Goal: Task Accomplishment & Management: Use online tool/utility

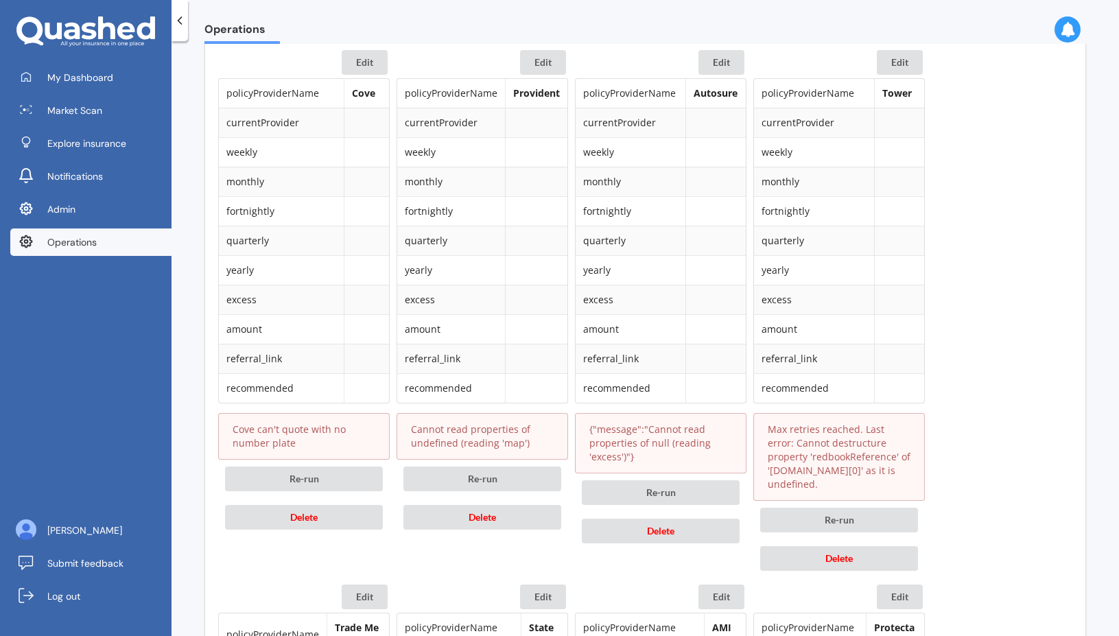
scroll to position [685, 0]
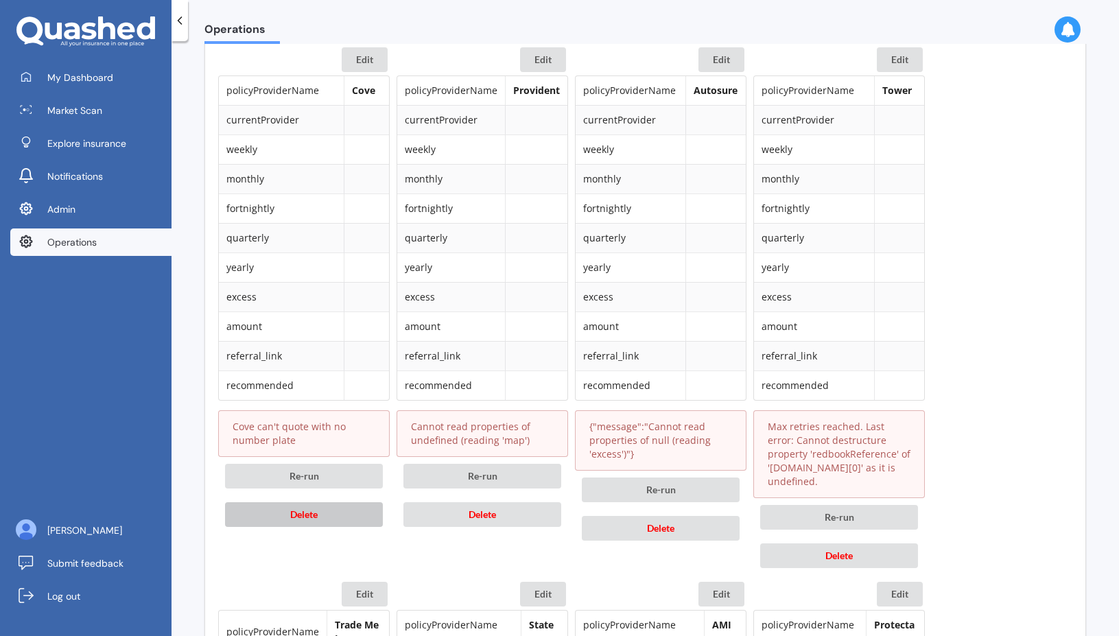
click at [340, 516] on button "Delete" at bounding box center [304, 514] width 158 height 25
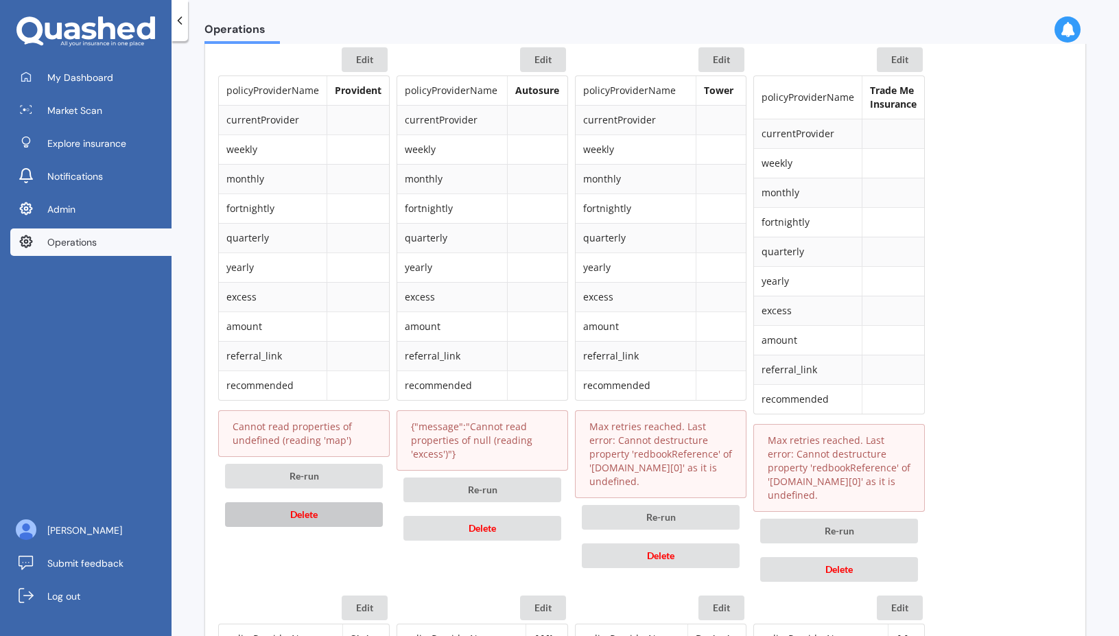
click at [340, 516] on button "Delete" at bounding box center [304, 514] width 158 height 25
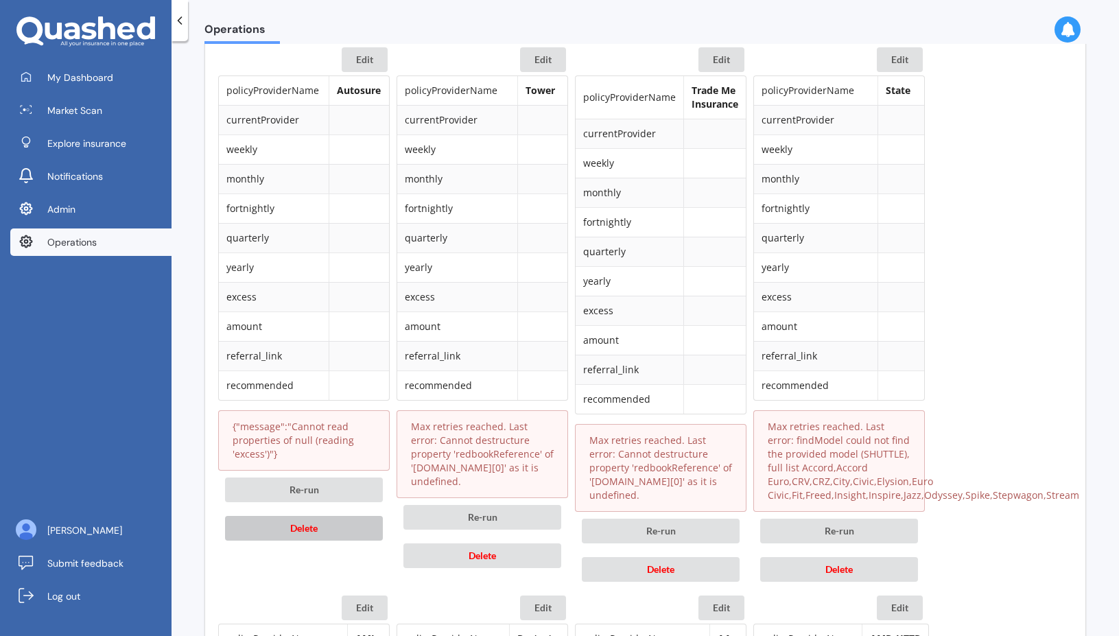
click at [344, 531] on button "Delete" at bounding box center [304, 528] width 158 height 25
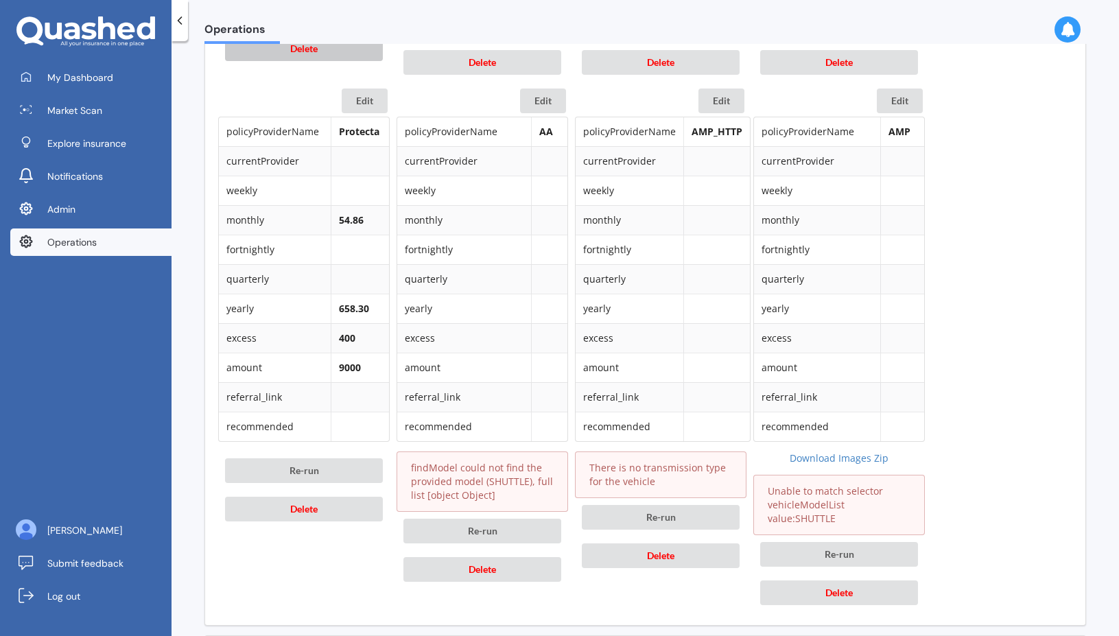
scroll to position [1202, 0]
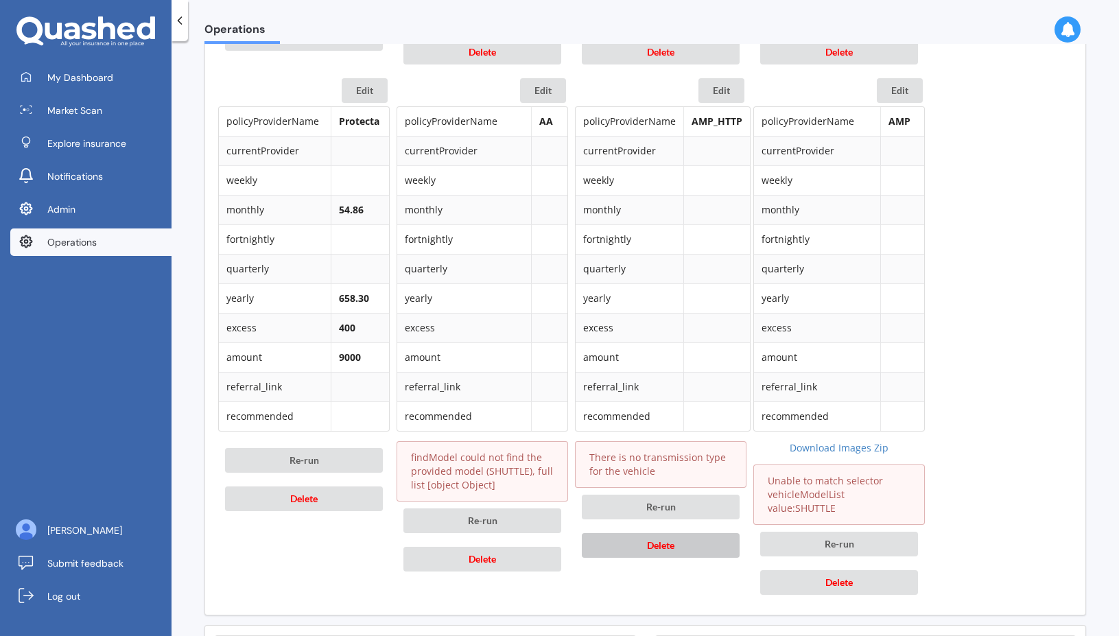
click at [621, 541] on button "Delete" at bounding box center [661, 545] width 158 height 25
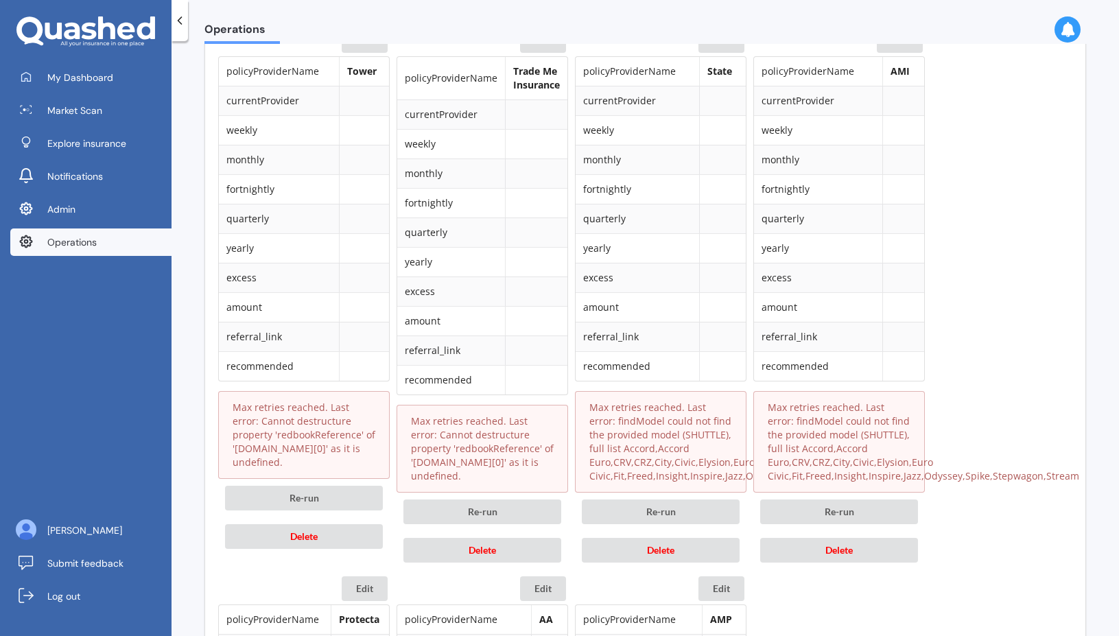
scroll to position [696, 0]
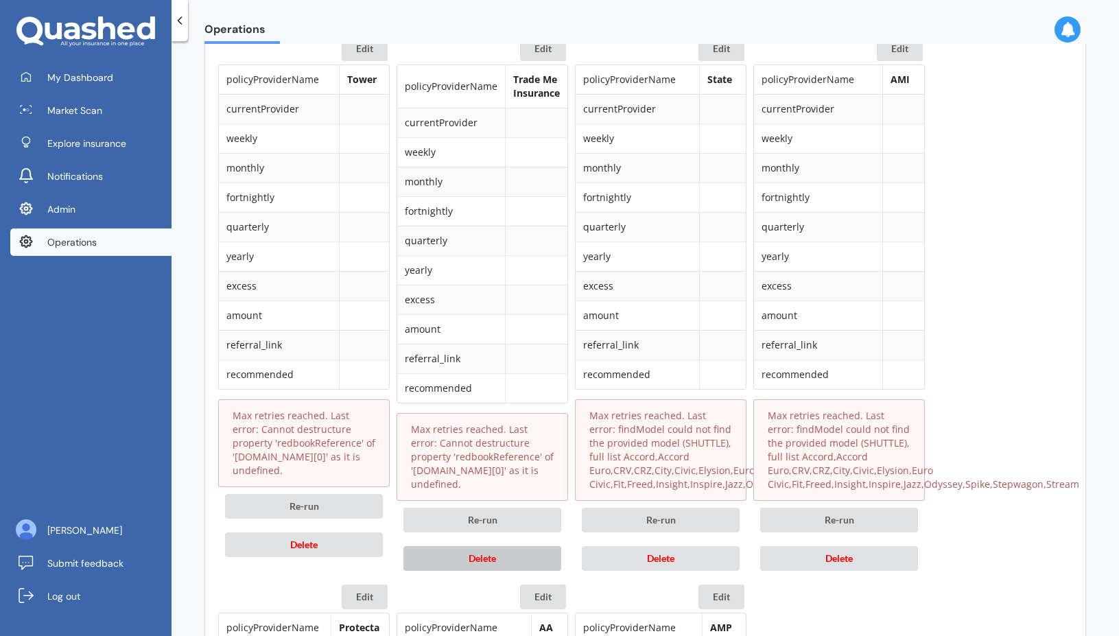
click at [523, 552] on button "Delete" at bounding box center [482, 558] width 158 height 25
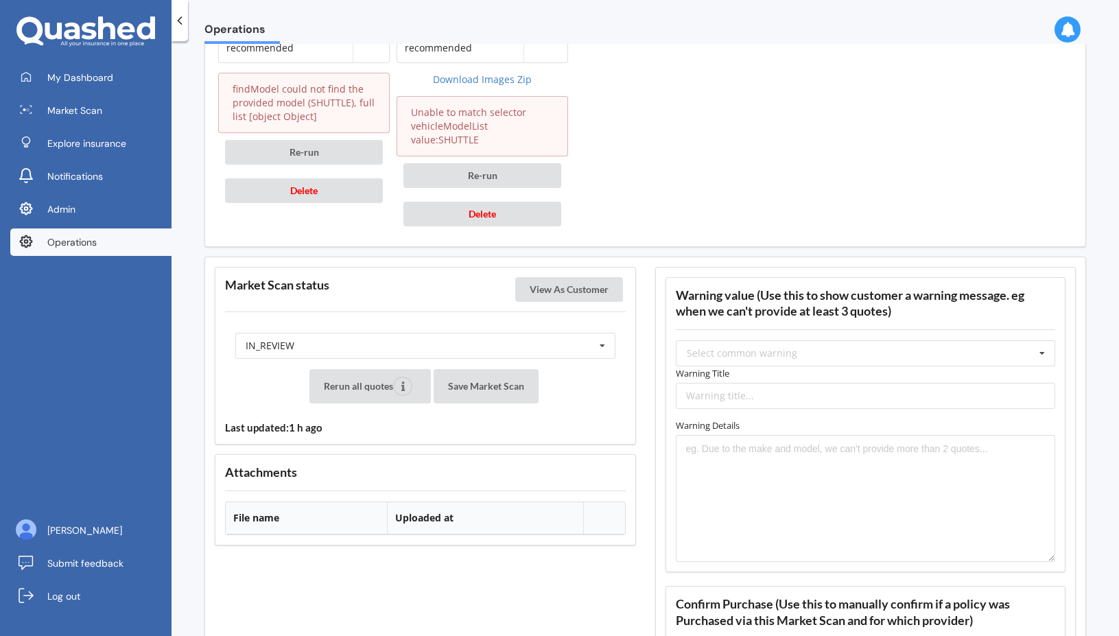
scroll to position [1582, 0]
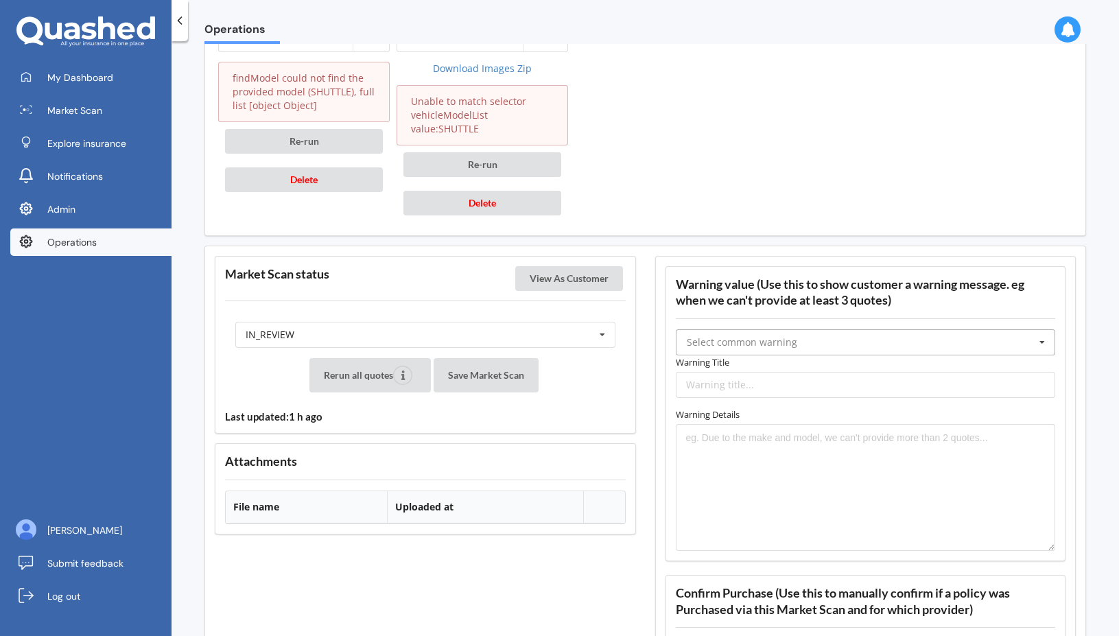
click at [799, 347] on input "text" at bounding box center [866, 342] width 379 height 25
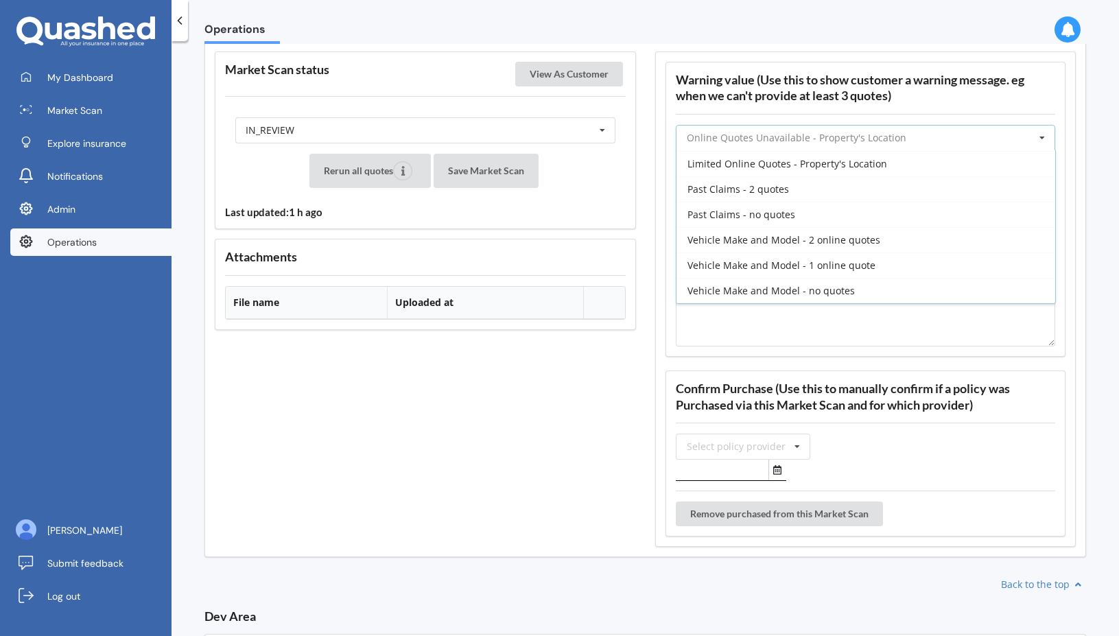
scroll to position [354, 0]
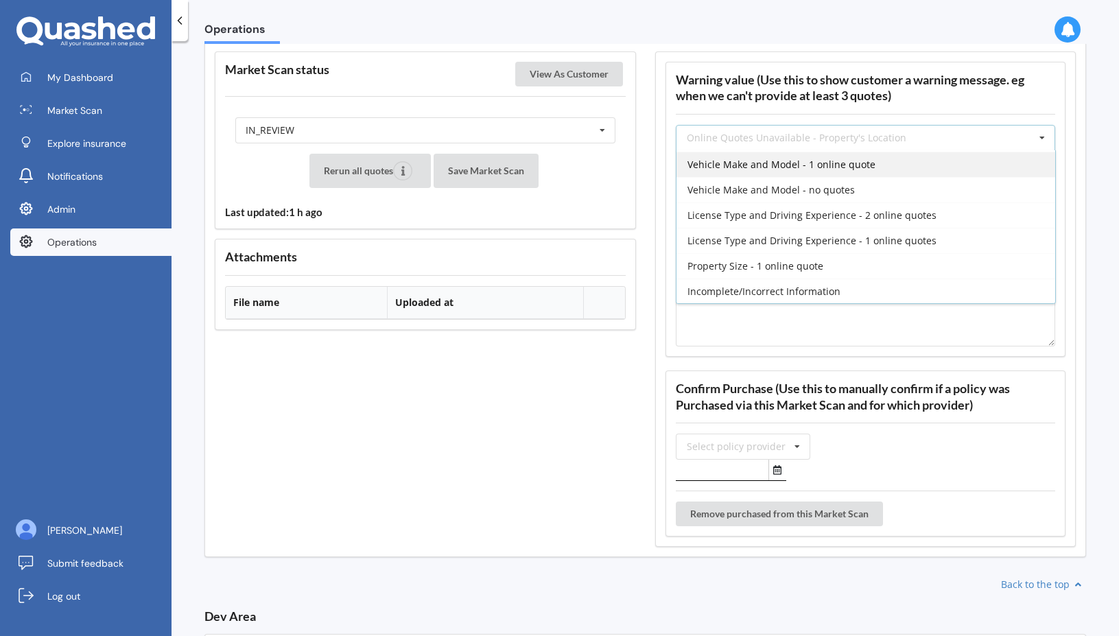
click at [768, 172] on div "Vehicle Make and Model - 1 online quote" at bounding box center [865, 164] width 379 height 25
type input "Vehicle Make and Model - 1 online quote"
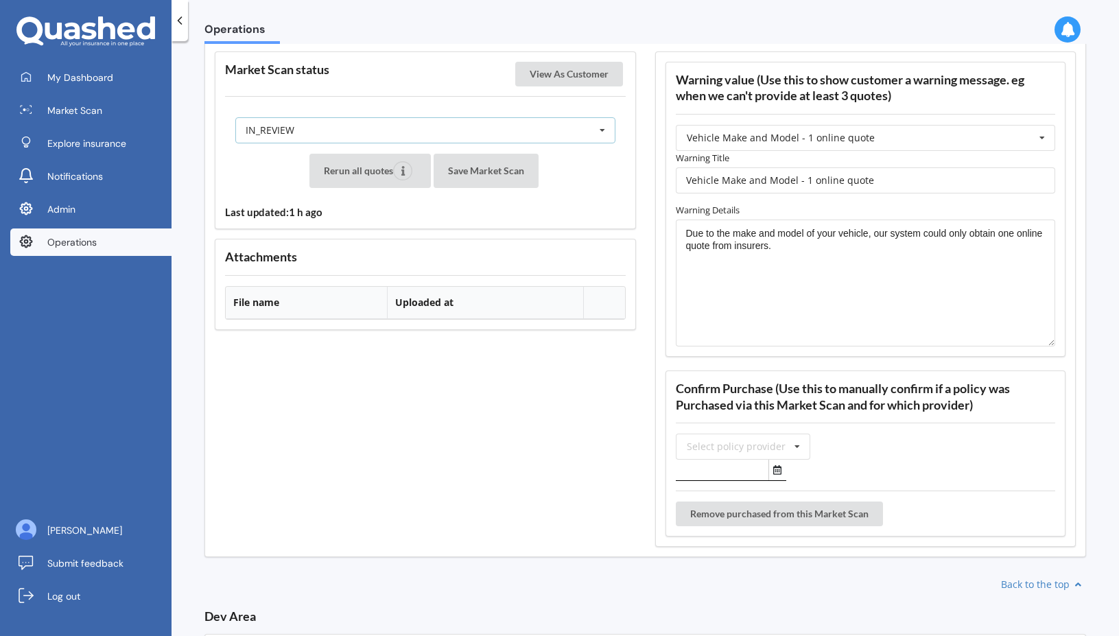
click at [558, 134] on div "IN_REVIEW READY PENDING VIEWED ABANDONED IN_REVIEW" at bounding box center [425, 130] width 380 height 26
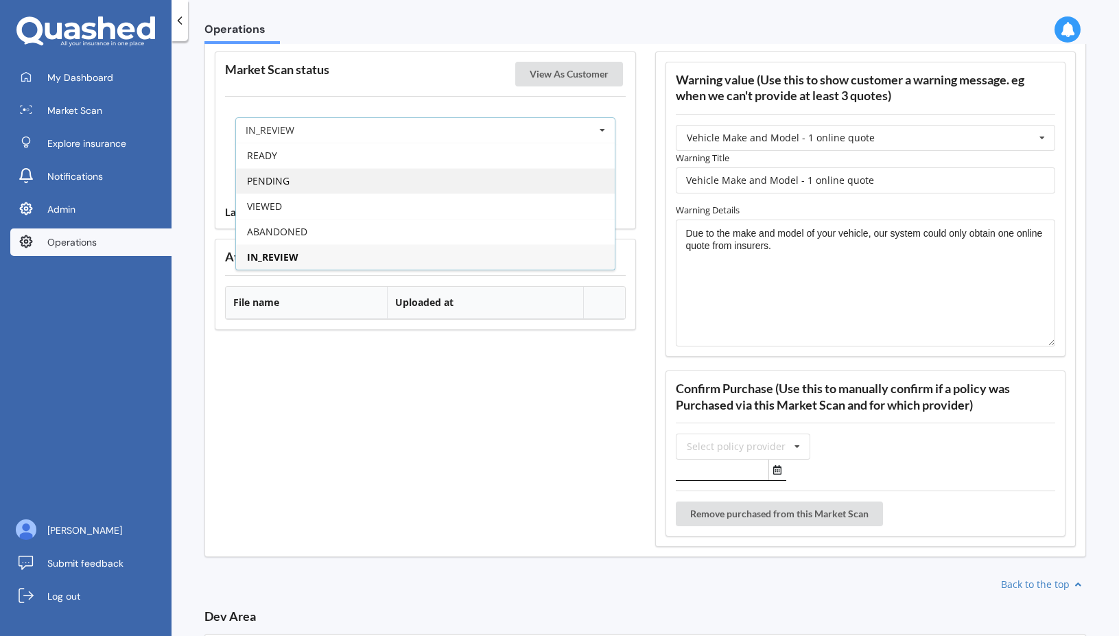
click at [527, 178] on div "PENDING" at bounding box center [425, 180] width 379 height 25
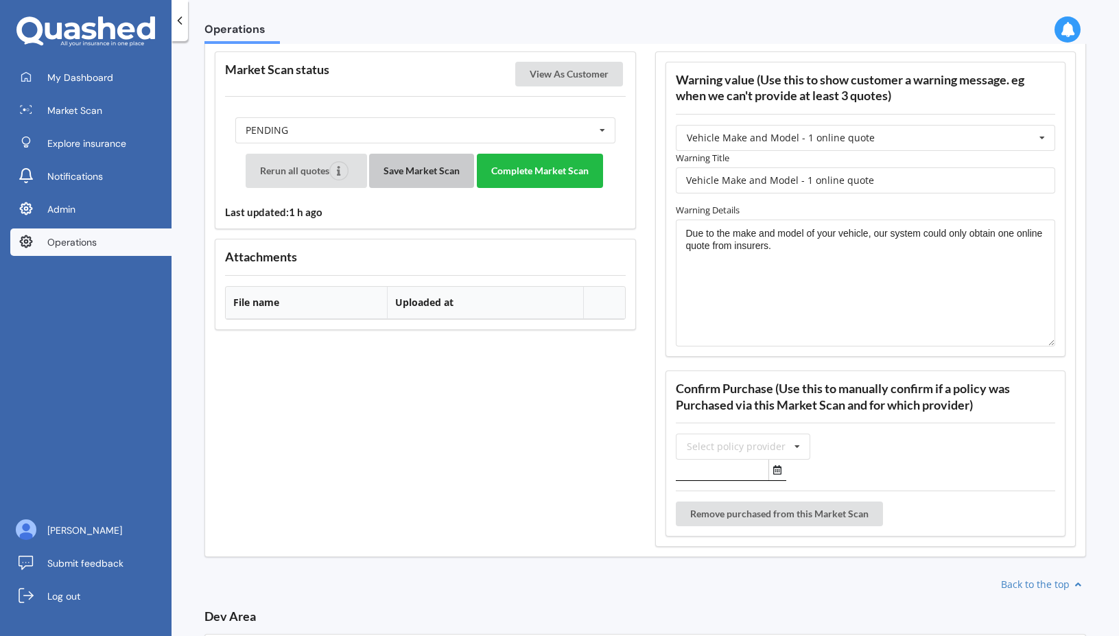
click at [378, 174] on button "Save Market Scan" at bounding box center [421, 171] width 105 height 34
click at [566, 71] on button "View As Customer" at bounding box center [569, 74] width 108 height 25
click at [521, 167] on button "Complete Market Scan" at bounding box center [540, 171] width 126 height 34
